Goal: Task Accomplishment & Management: Complete application form

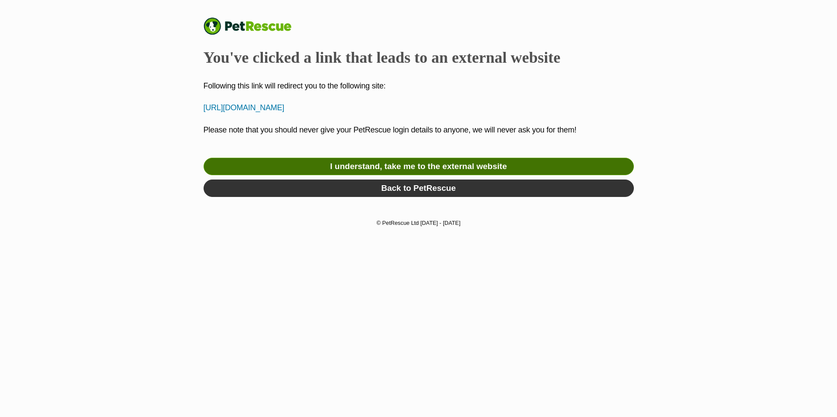
click at [397, 167] on link "I understand, take me to the external website" at bounding box center [419, 166] width 430 height 17
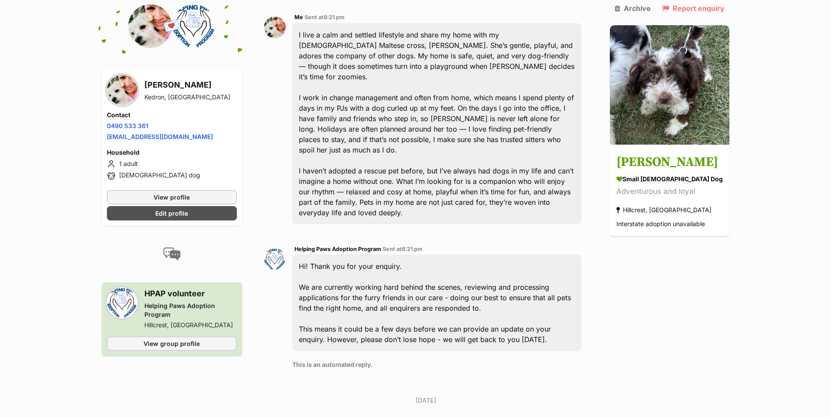
scroll to position [392, 0]
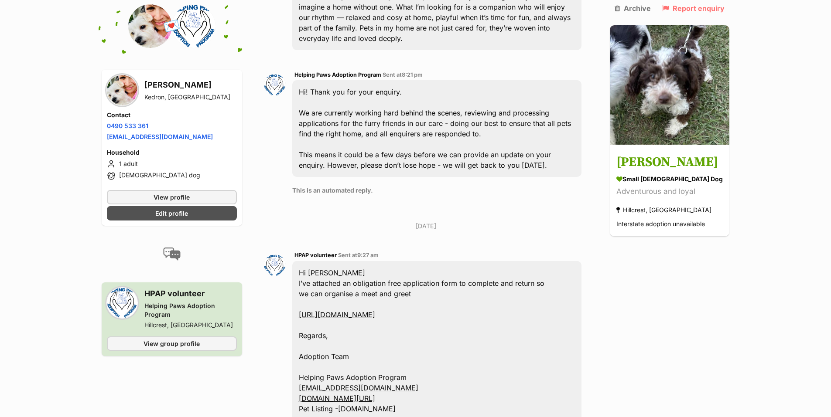
click at [375, 310] on link "[URL][DOMAIN_NAME]" at bounding box center [337, 314] width 76 height 9
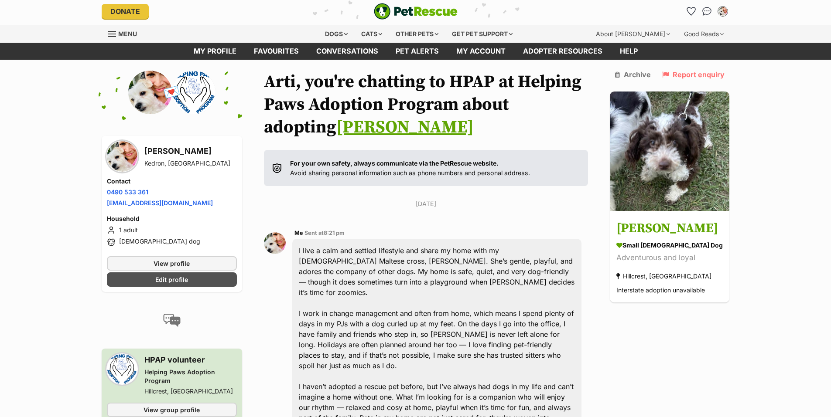
scroll to position [0, 0]
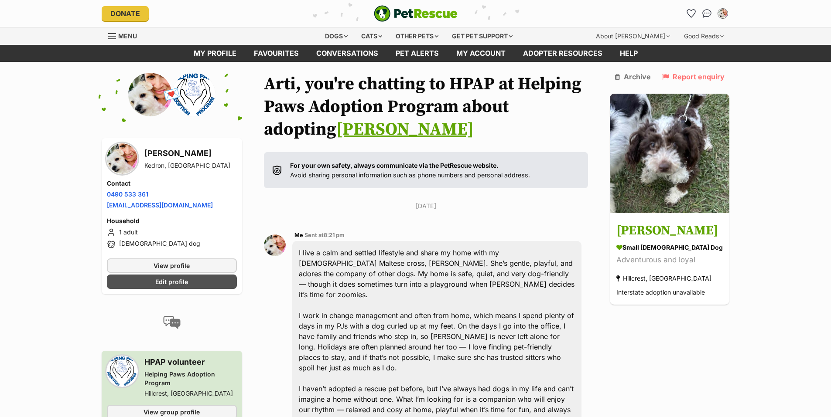
click at [336, 126] on link "[PERSON_NAME]" at bounding box center [404, 130] width 137 height 22
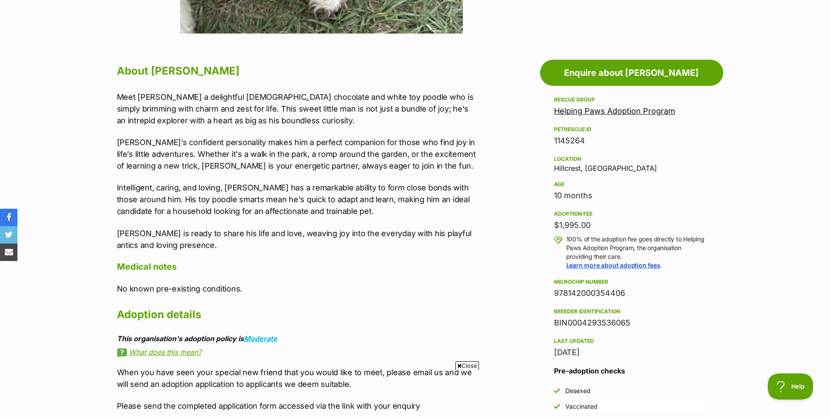
scroll to position [436, 0]
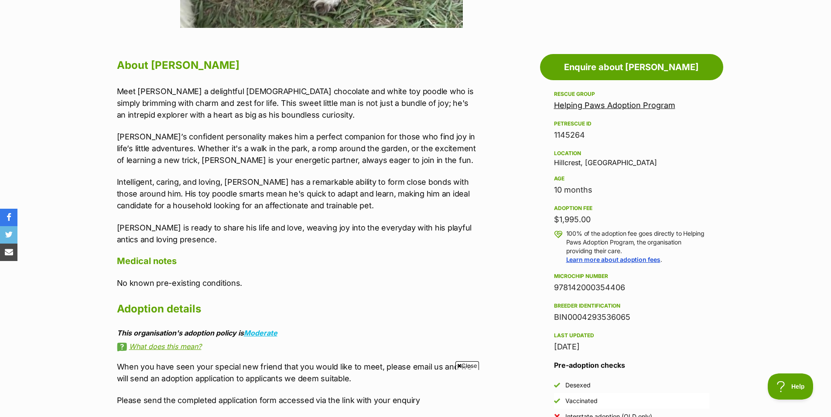
drag, startPoint x: 555, startPoint y: 285, endPoint x: 623, endPoint y: 286, distance: 67.6
click at [623, 286] on div "978142000354406" at bounding box center [631, 288] width 155 height 12
copy div "978142000354406"
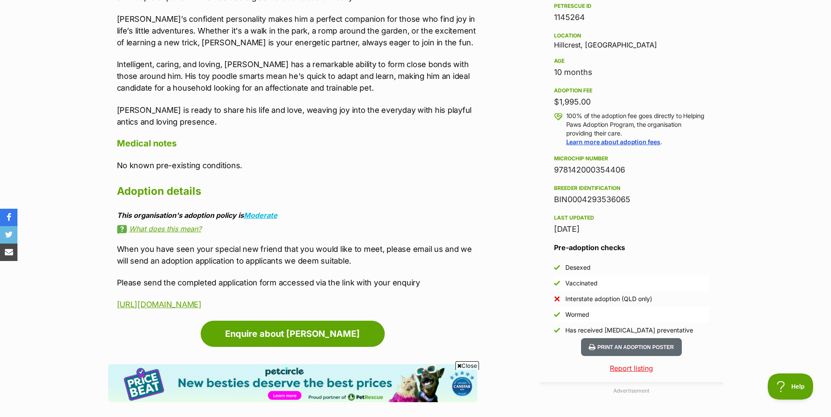
scroll to position [567, 0]
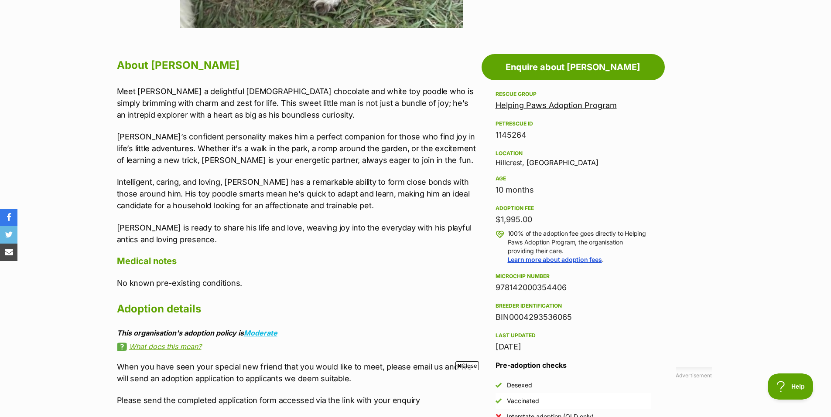
drag, startPoint x: 565, startPoint y: 286, endPoint x: 496, endPoint y: 289, distance: 69.9
click at [496, 289] on div "978142000354406" at bounding box center [572, 288] width 155 height 12
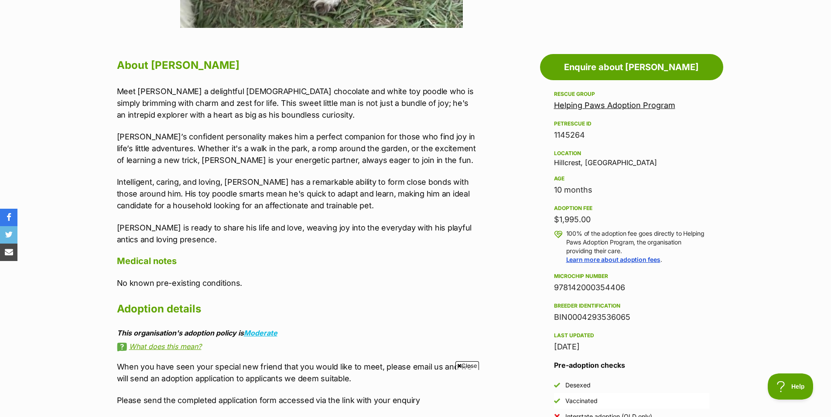
copy div "978142000354406"
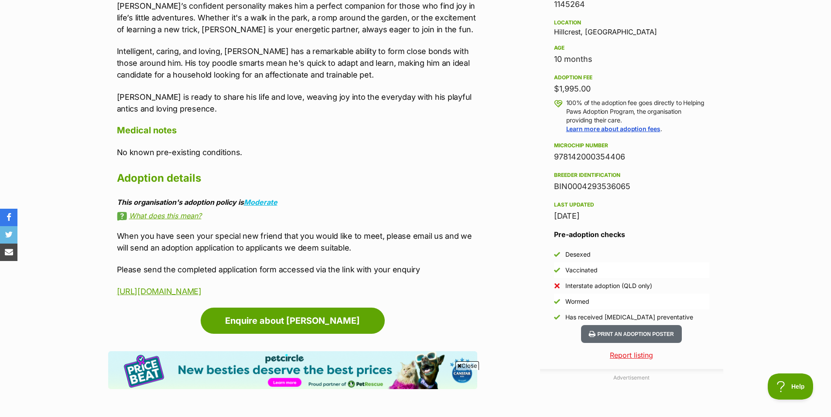
drag, startPoint x: 631, startPoint y: 186, endPoint x: 554, endPoint y: 190, distance: 76.8
click at [554, 190] on div "BIN0004293536065" at bounding box center [631, 186] width 155 height 12
copy div "BIN0004293536065"
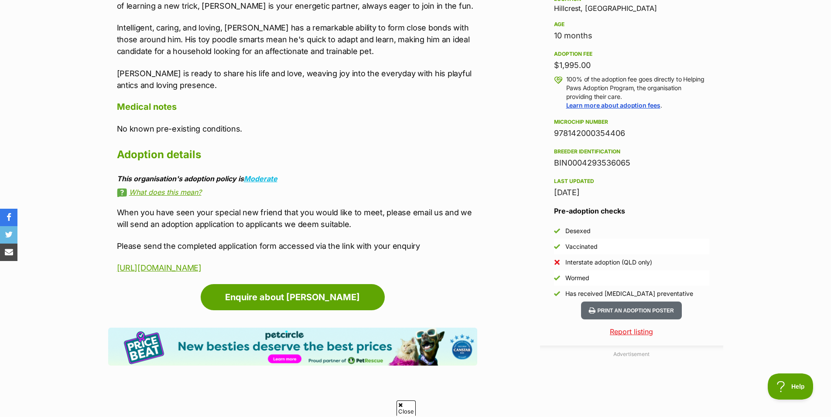
scroll to position [523, 0]
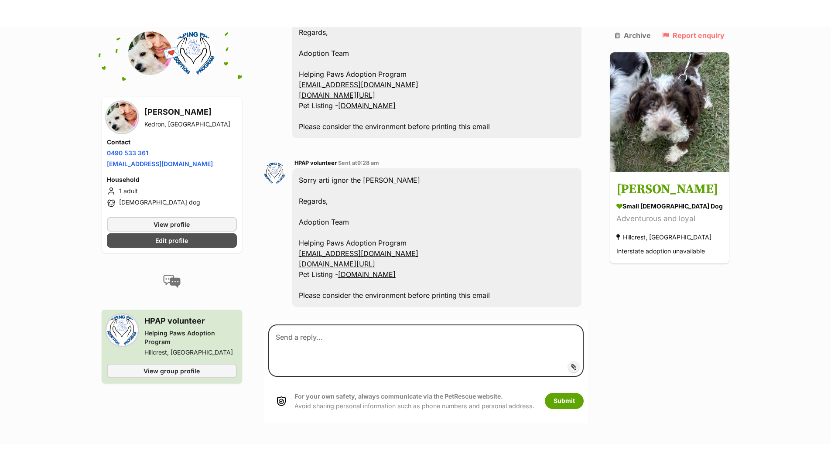
scroll to position [828, 0]
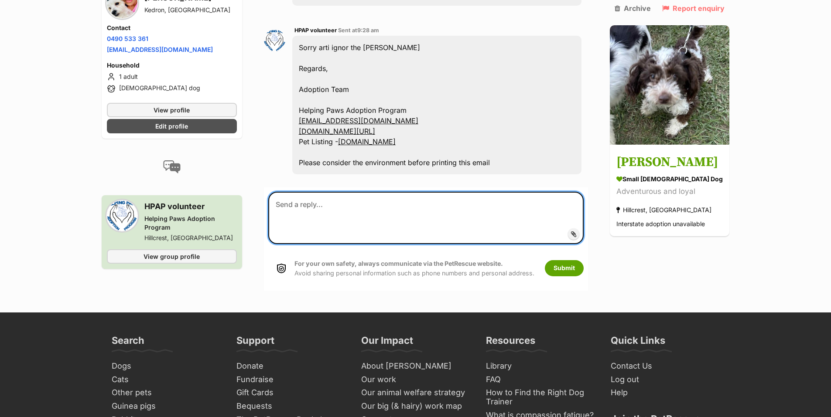
click at [298, 192] on textarea at bounding box center [426, 218] width 316 height 52
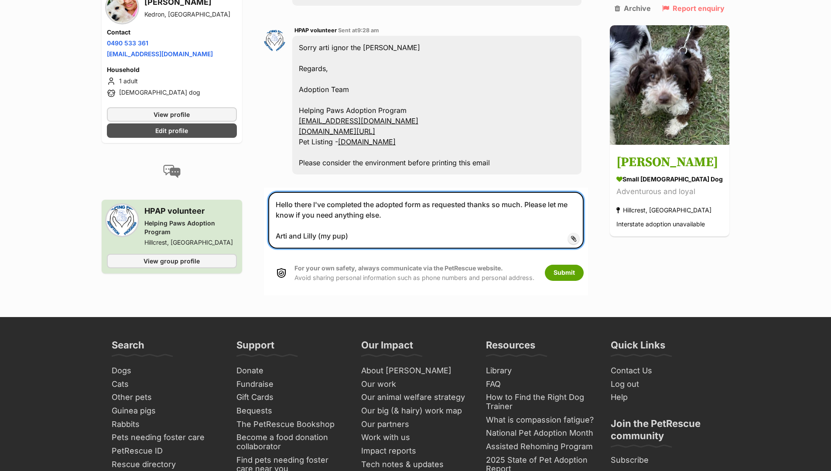
type textarea "Hello there I've completed the adopted form as requested thanks so much. Please…"
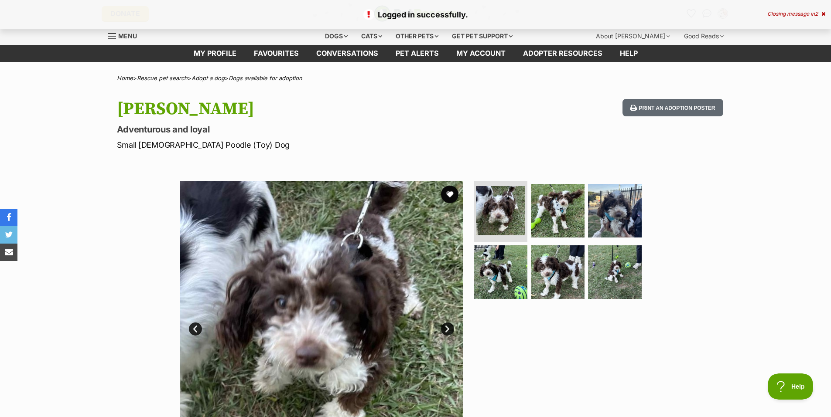
click at [788, 11] on div "Closing message in 2" at bounding box center [796, 14] width 58 height 6
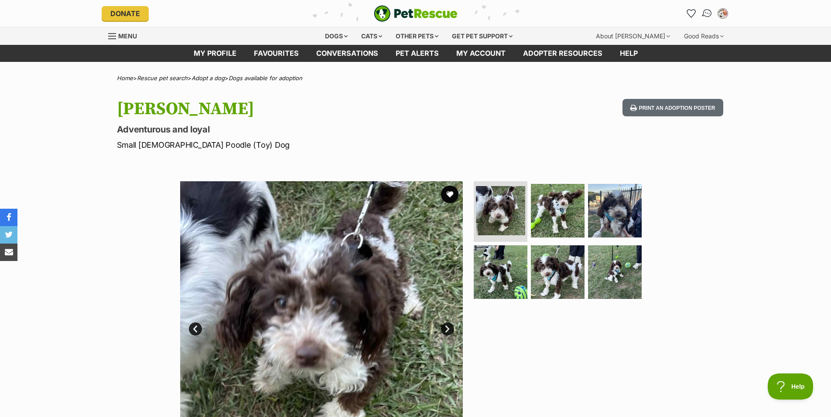
click at [705, 14] on img "Conversations" at bounding box center [707, 13] width 12 height 11
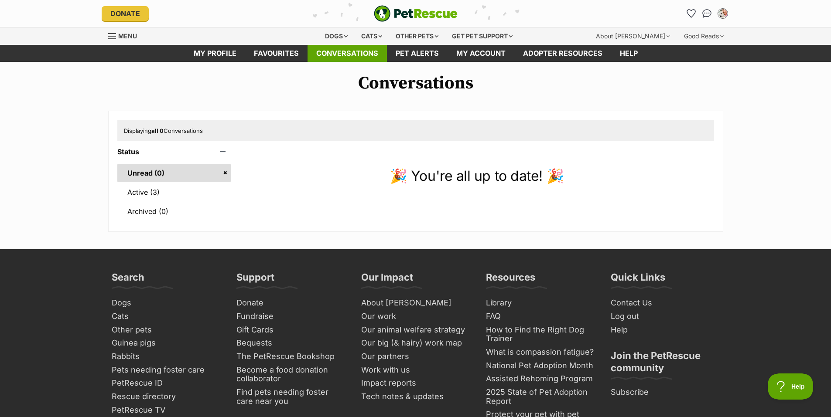
click at [330, 58] on link "Conversations" at bounding box center [346, 53] width 79 height 17
click at [388, 80] on h1 "Conversations" at bounding box center [415, 83] width 831 height 20
click at [120, 34] on span "Menu" at bounding box center [127, 35] width 19 height 7
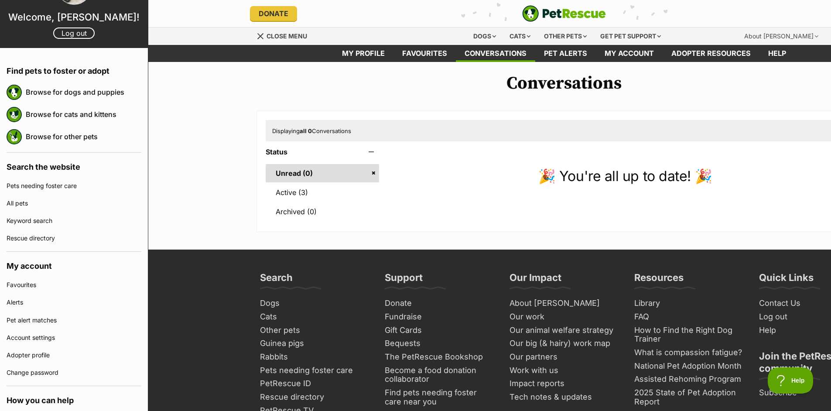
scroll to position [87, 0]
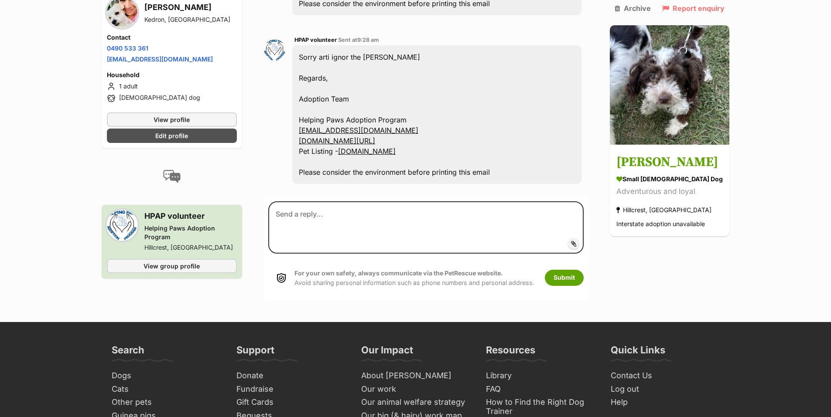
scroll to position [828, 0]
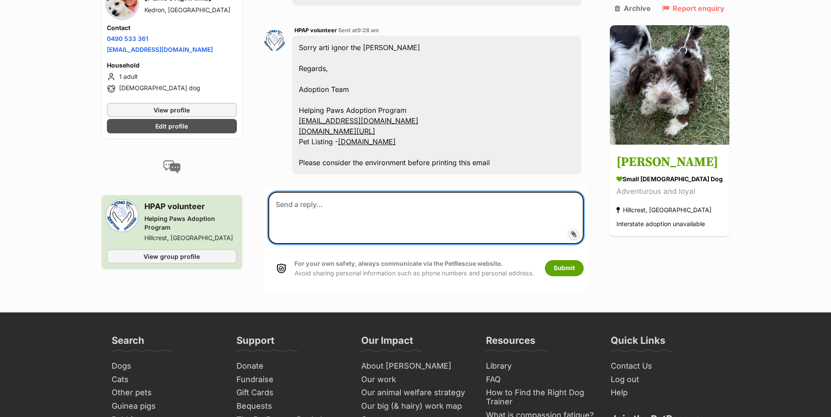
click at [349, 192] on textarea at bounding box center [426, 218] width 316 height 52
click at [428, 192] on textarea "Thank so much and attaching the form. [PERSON_NAME] and I are really looki" at bounding box center [426, 218] width 316 height 52
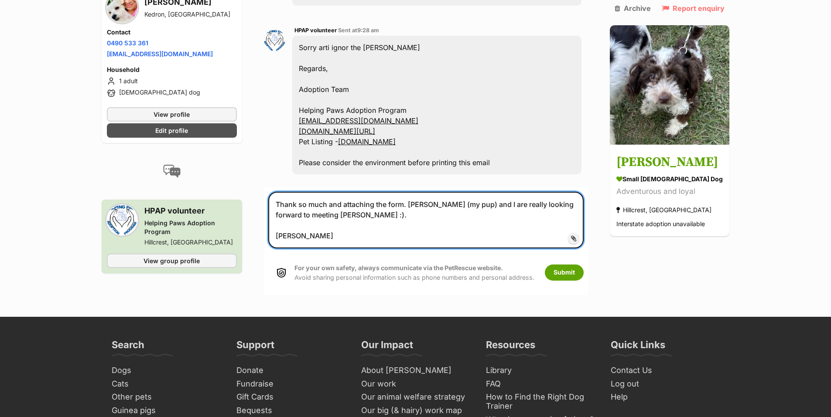
type textarea "Thank so much and attaching the form. [PERSON_NAME] (my pup) and I are really l…"
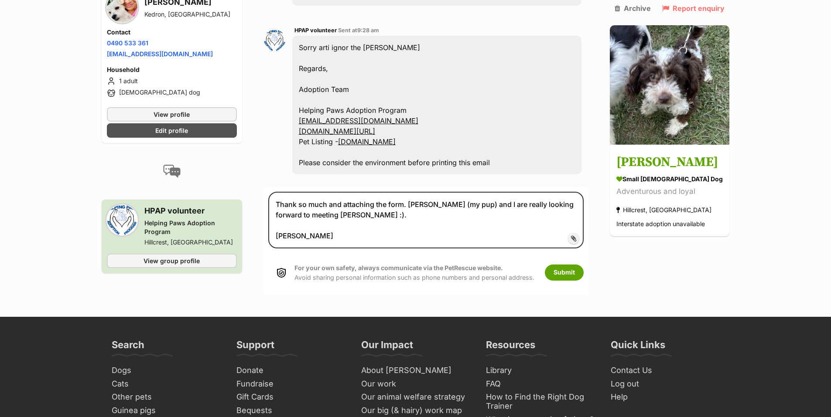
click at [580, 235] on span "Add attachment" at bounding box center [603, 238] width 47 height 7
click at [0, 0] on input "Add attachment" at bounding box center [0, 0] width 0 height 0
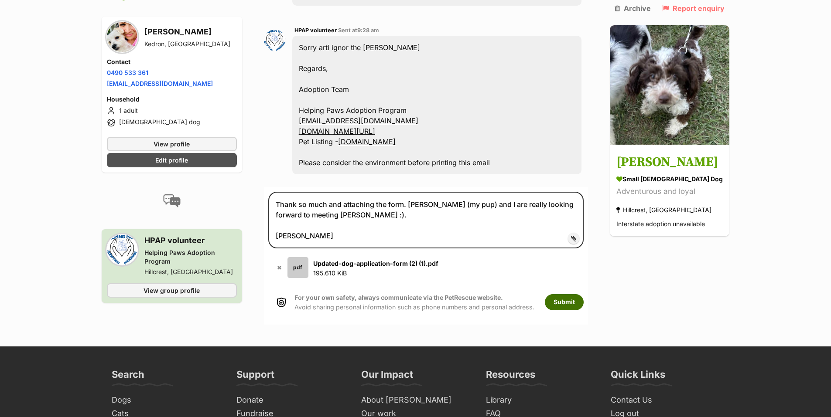
click at [565, 294] on button "Submit" at bounding box center [564, 302] width 39 height 16
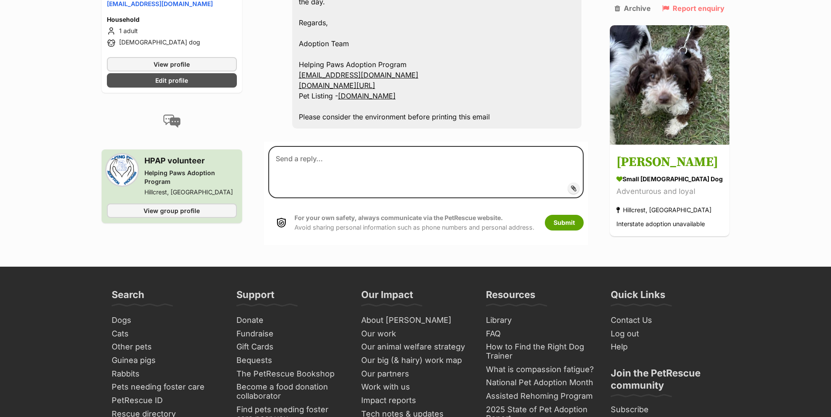
scroll to position [1090, 0]
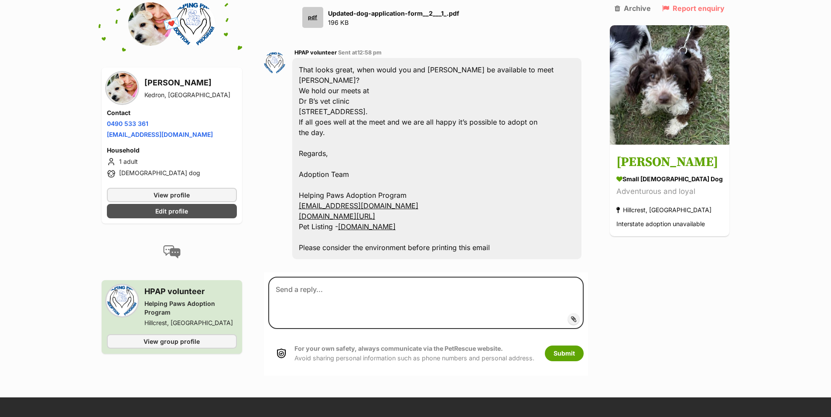
drag, startPoint x: 301, startPoint y: 78, endPoint x: 403, endPoint y: 82, distance: 102.1
click at [403, 82] on div "That looks great, when would you and Lily be available to meet Charlie? We hold…" at bounding box center [436, 158] width 289 height 201
copy div "[STREET_ADDRESS]."
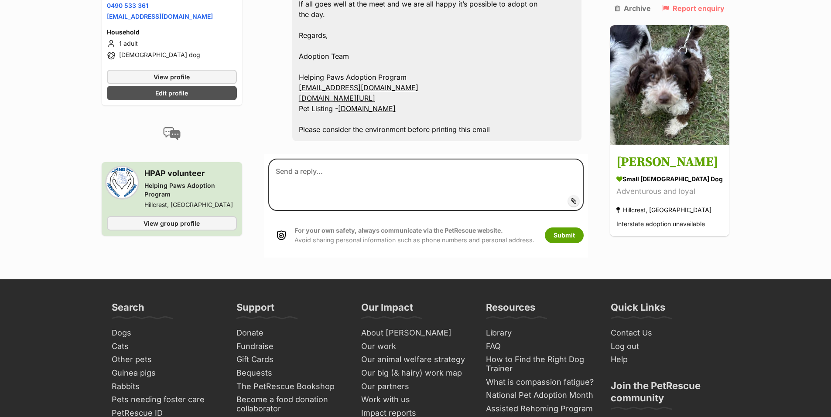
scroll to position [1227, 0]
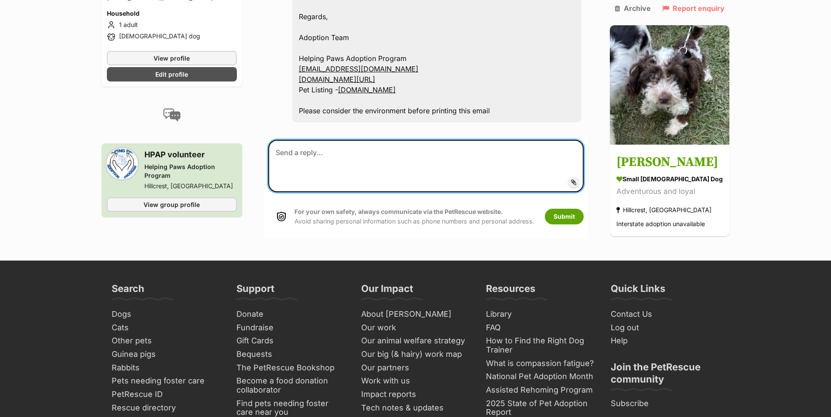
click at [333, 140] on textarea at bounding box center [426, 166] width 316 height 52
type textarea "Amazing! Can we please come [DATE]? We can come anytime from 12 onwards? Arti a…"
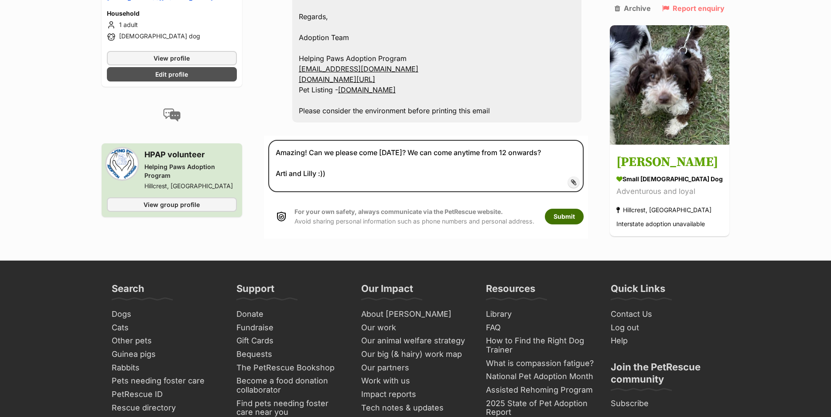
click at [562, 209] on button "Submit" at bounding box center [564, 217] width 39 height 16
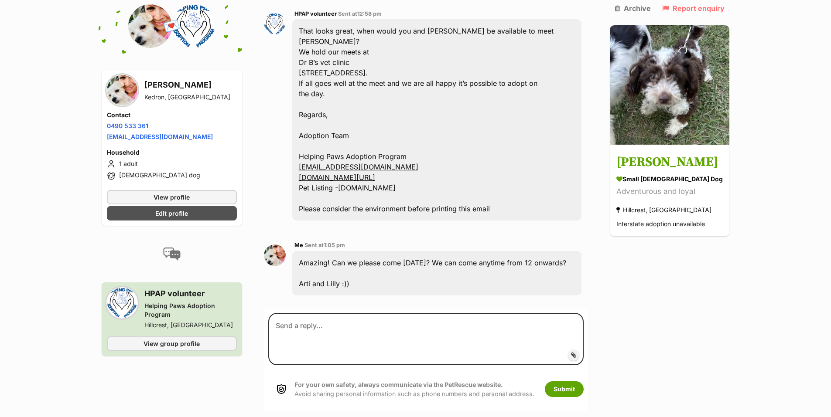
scroll to position [1157, 0]
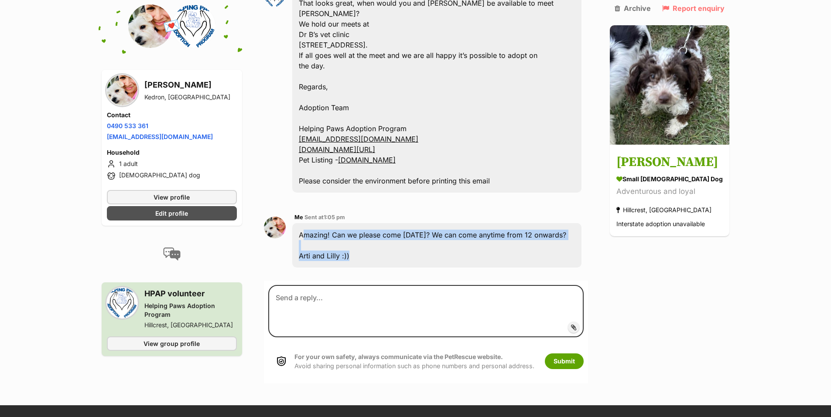
drag, startPoint x: 300, startPoint y: 203, endPoint x: 353, endPoint y: 226, distance: 57.2
click at [353, 226] on div "Amazing! Can we please come [DATE]? We can come anytime from 12 onwards? Arti a…" at bounding box center [436, 245] width 289 height 44
copy div "Amazing! Can we please come [DATE]? We can come anytime from 12 onwards? Arti a…"
